Goal: Task Accomplishment & Management: Complete application form

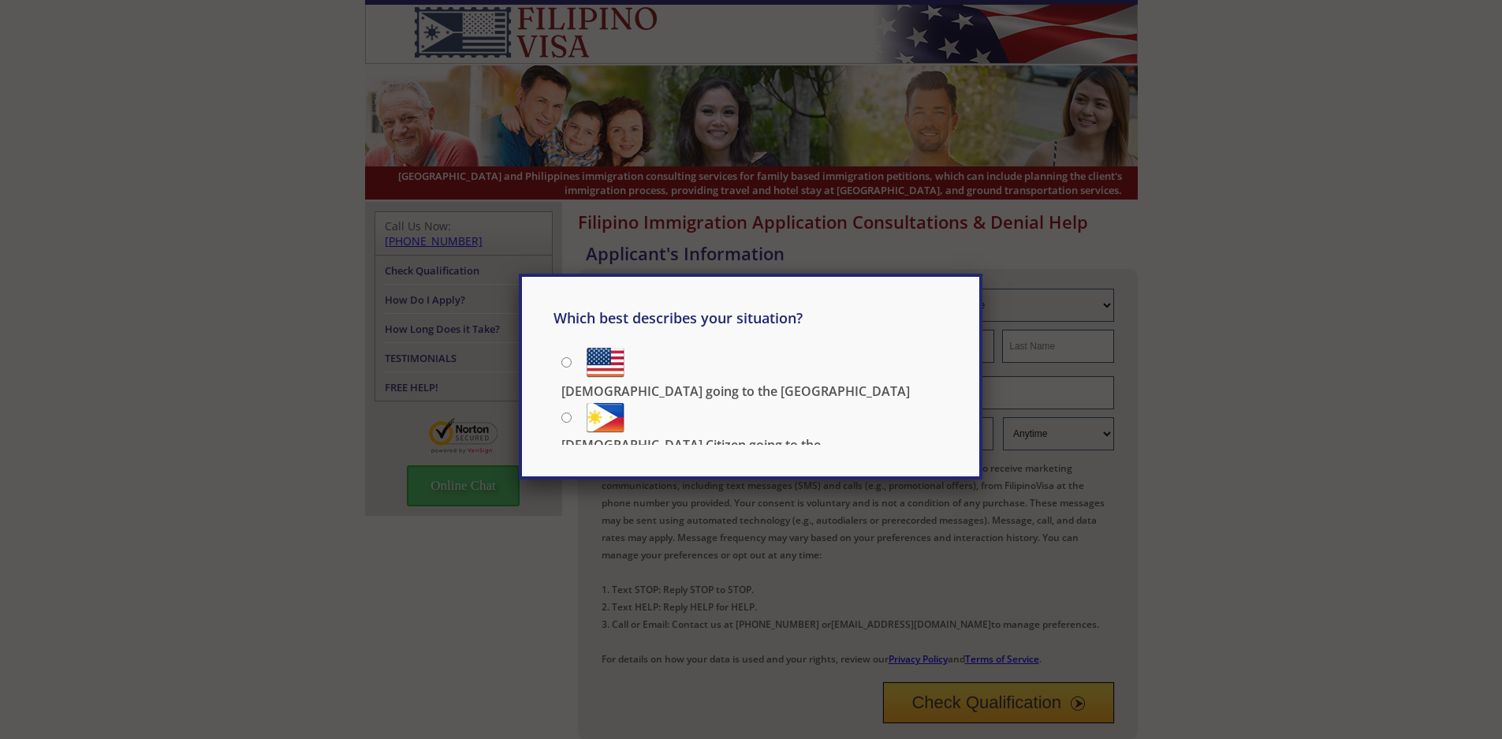
click at [685, 382] on p "[DEMOGRAPHIC_DATA] going to the [GEOGRAPHIC_DATA]" at bounding box center [735, 390] width 348 height 17
click at [571, 359] on input "[DEMOGRAPHIC_DATA] going to the [GEOGRAPHIC_DATA]" at bounding box center [566, 362] width 10 height 10
radio input "true"
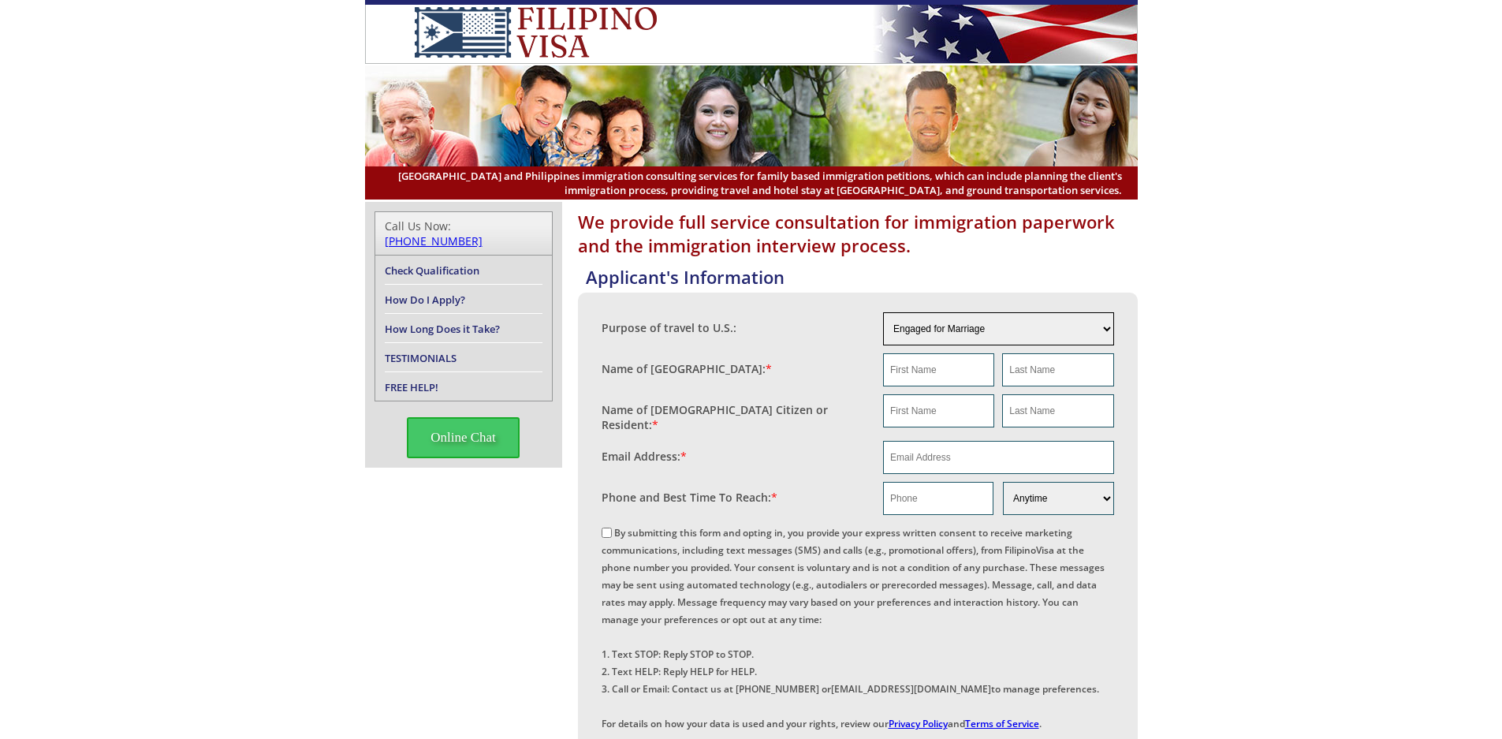
click at [1108, 327] on select "Engaged for Marriage Already Married to U.S. Citizen / Resident For Short Term …" at bounding box center [998, 328] width 231 height 33
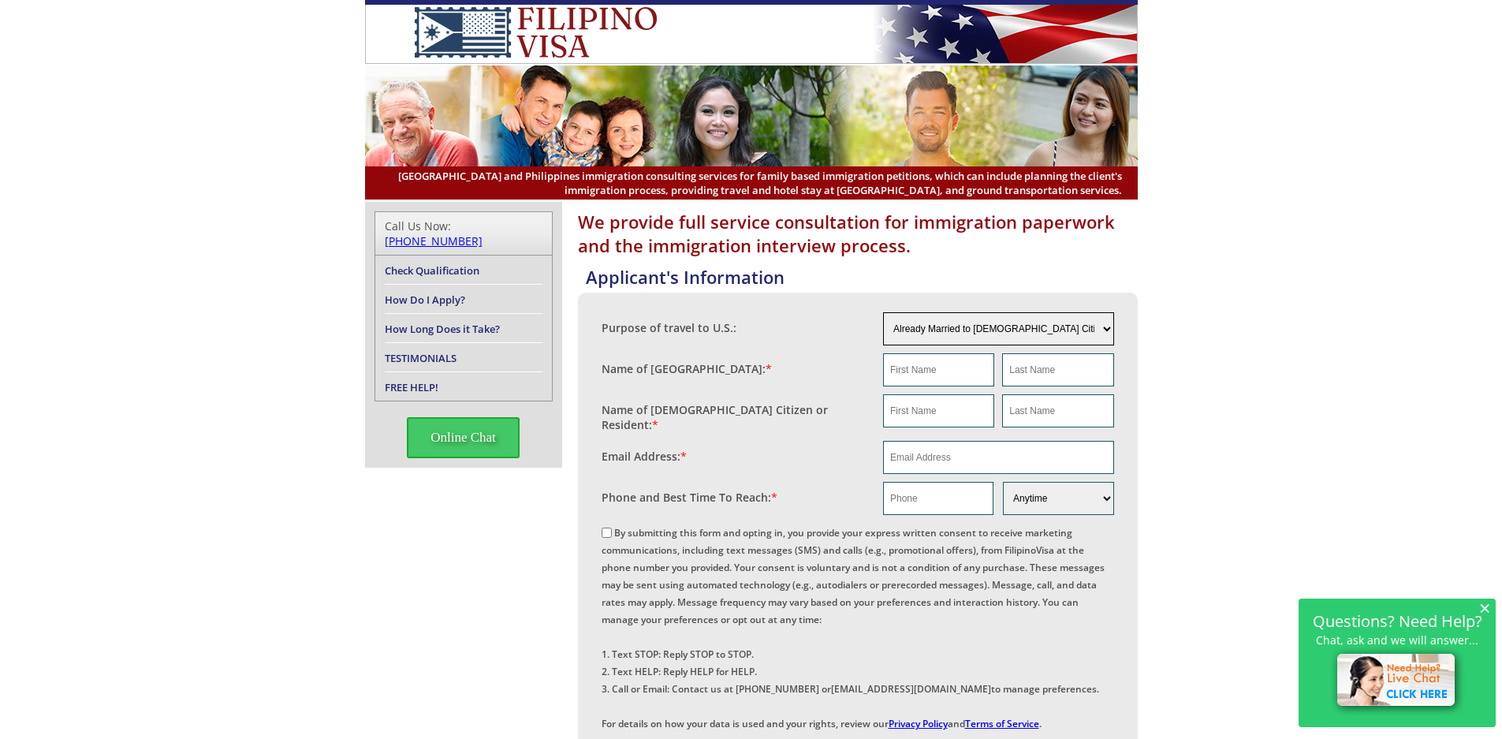
click at [883, 312] on select "Engaged for Marriage Already Married to U.S. Citizen / Resident For Short Term …" at bounding box center [998, 328] width 231 height 33
click at [1095, 329] on select "Engaged for Marriage Already Married to U.S. Citizen / Resident For Short Term …" at bounding box center [998, 328] width 231 height 33
select select "other"
click at [883, 312] on select "Engaged for Marriage Already Married to U.S. Citizen / Resident For Short Term …" at bounding box center [998, 328] width 231 height 33
